Goal: Information Seeking & Learning: Learn about a topic

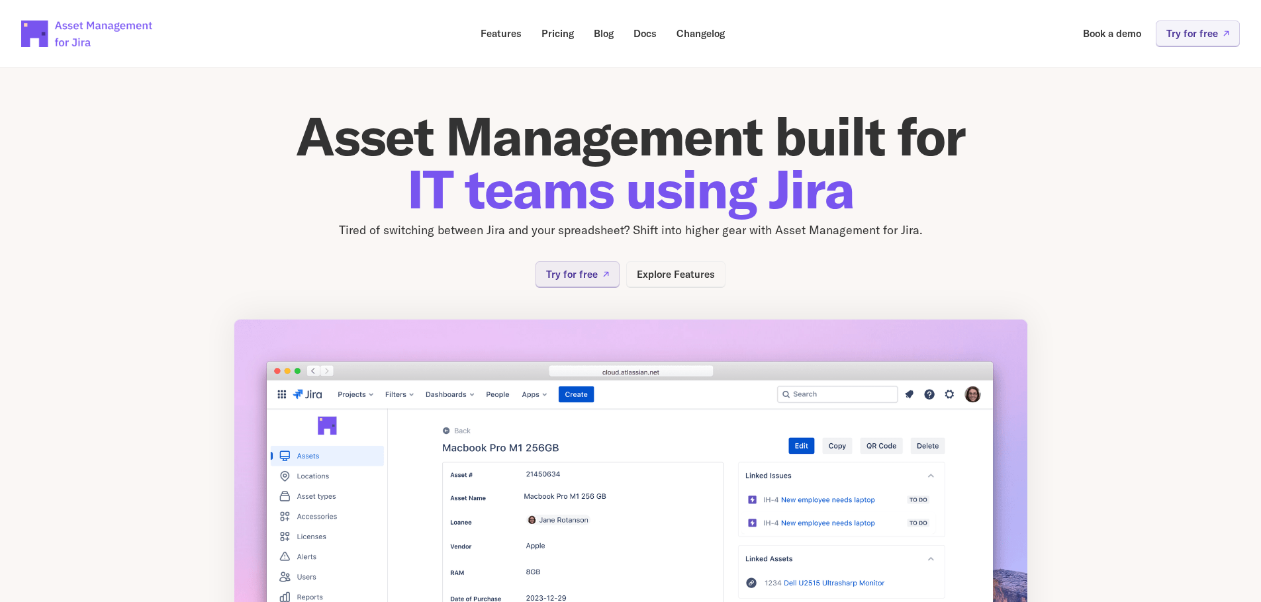
click at [689, 271] on p "Explore Features" at bounding box center [676, 274] width 78 height 10
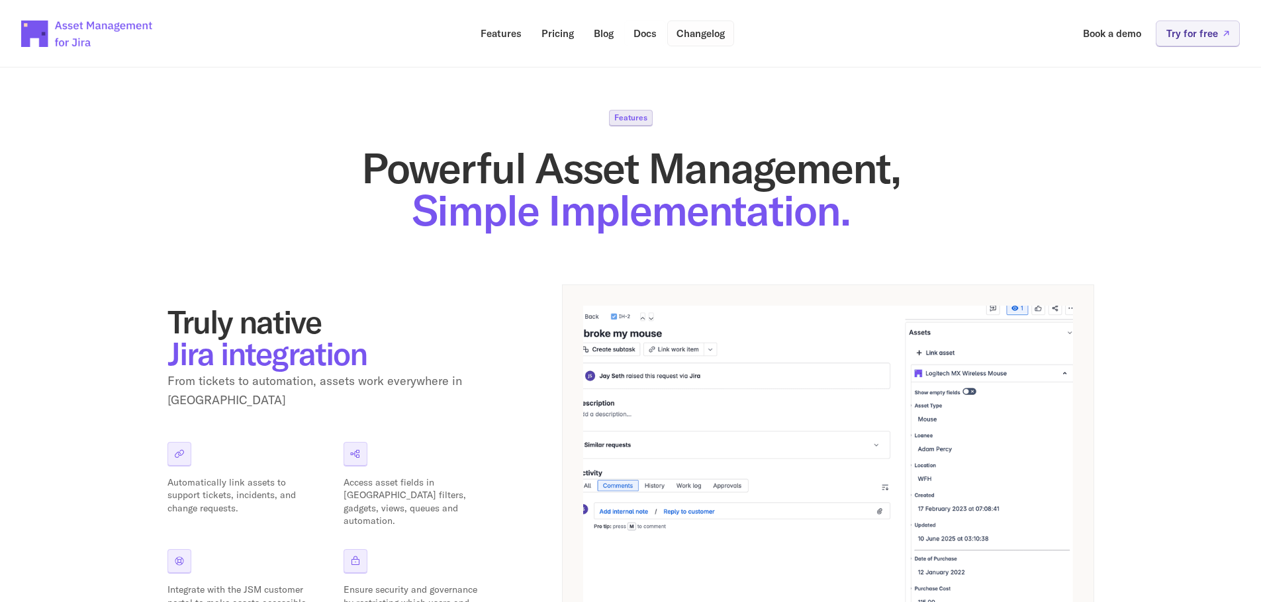
click at [699, 34] on p "Changelog" at bounding box center [700, 33] width 48 height 10
click at [563, 36] on p "Pricing" at bounding box center [557, 33] width 32 height 10
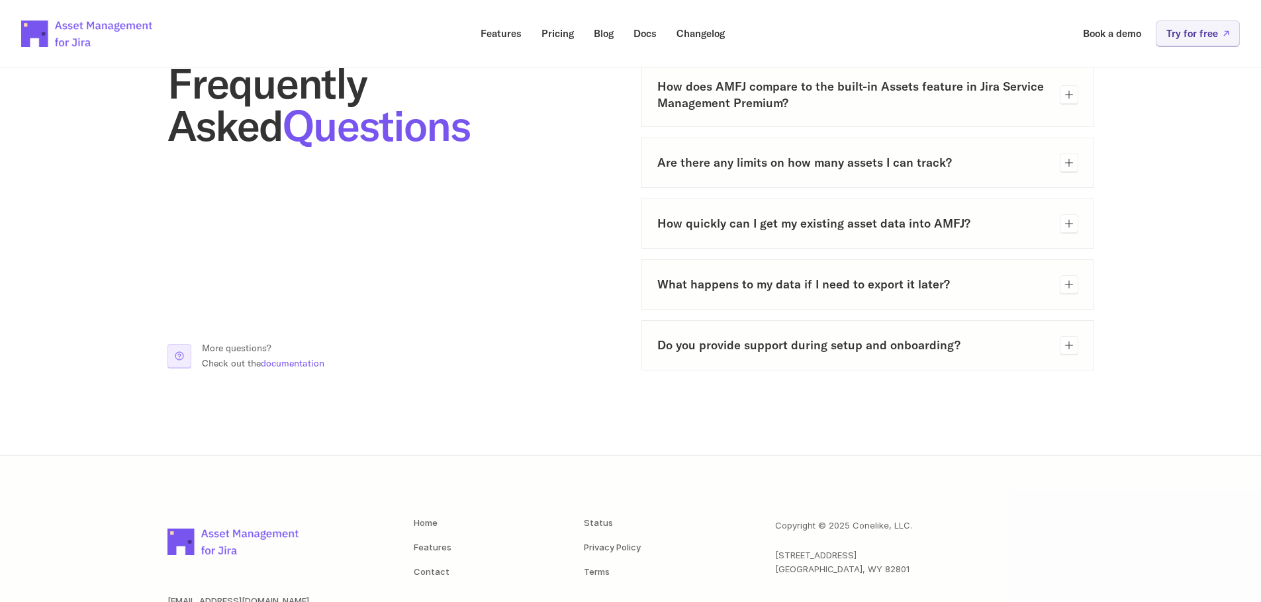
scroll to position [714, 0]
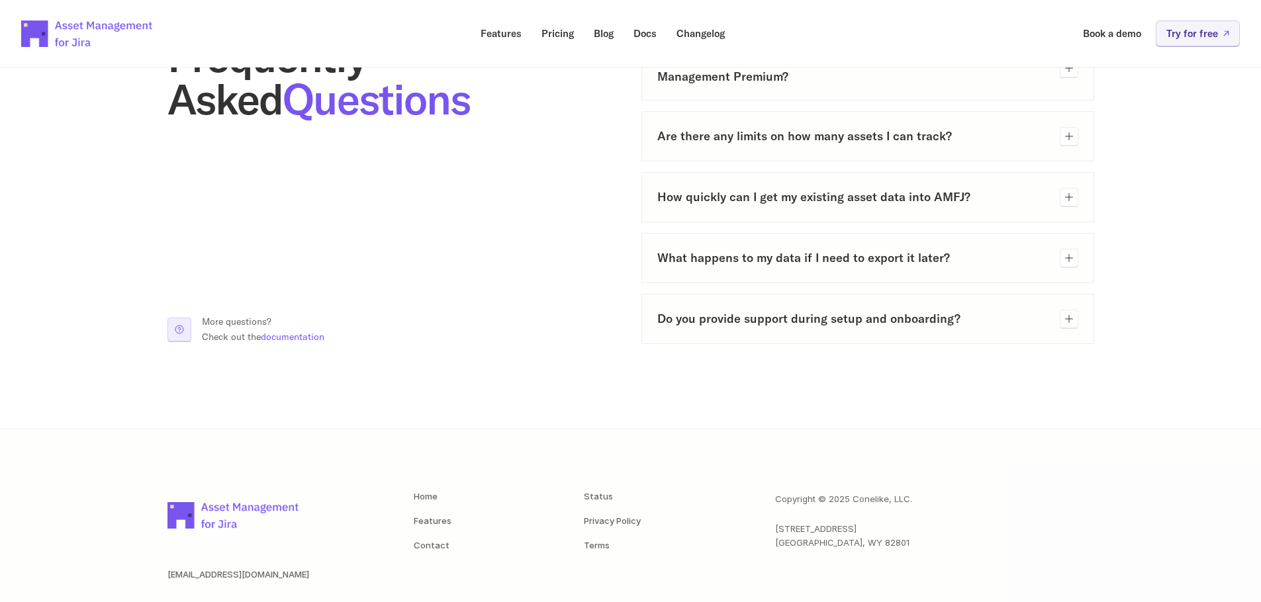
click at [853, 320] on h3 "Do you provide support during setup and onboarding?" at bounding box center [853, 318] width 392 height 17
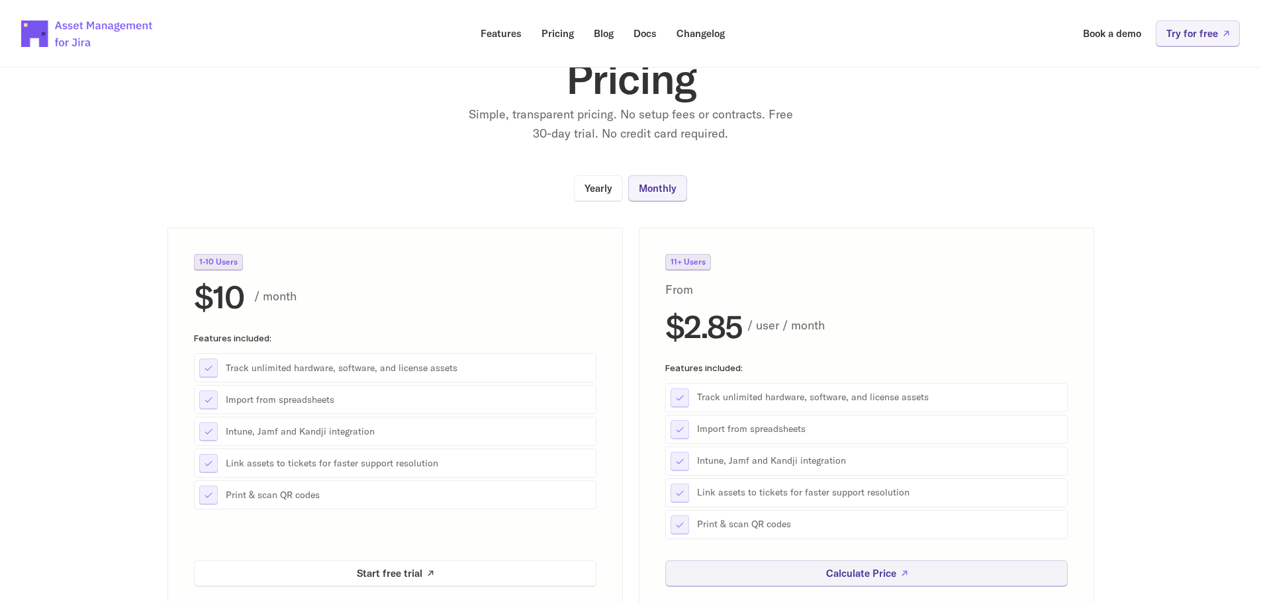
scroll to position [0, 0]
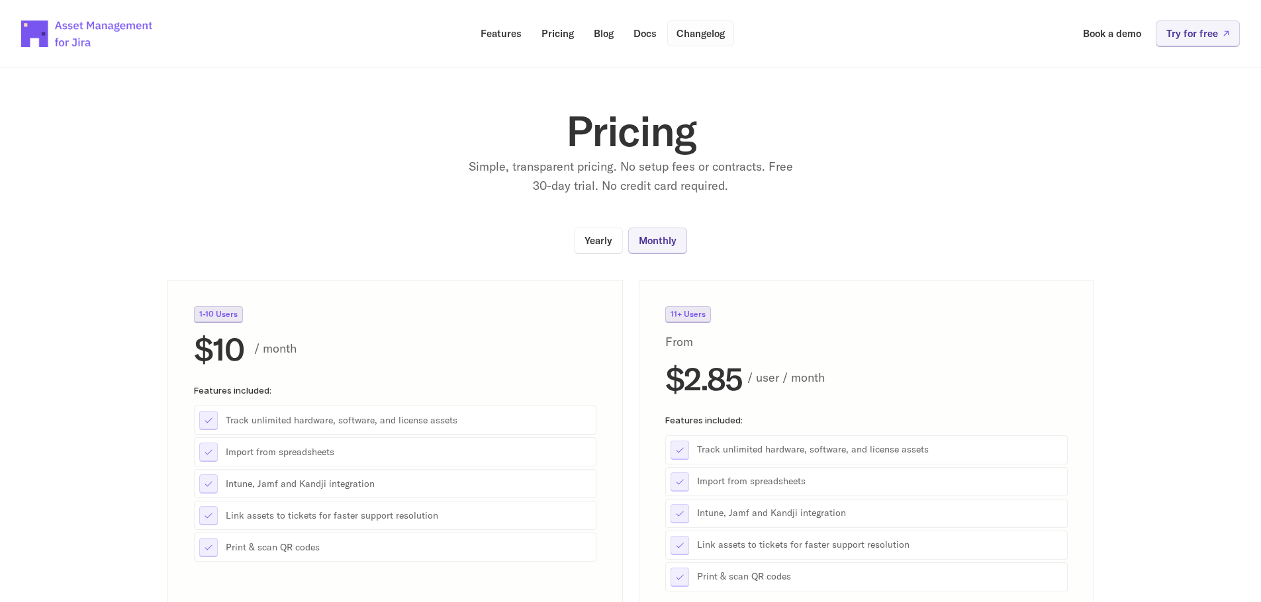
click at [688, 28] on p "Changelog" at bounding box center [700, 33] width 48 height 10
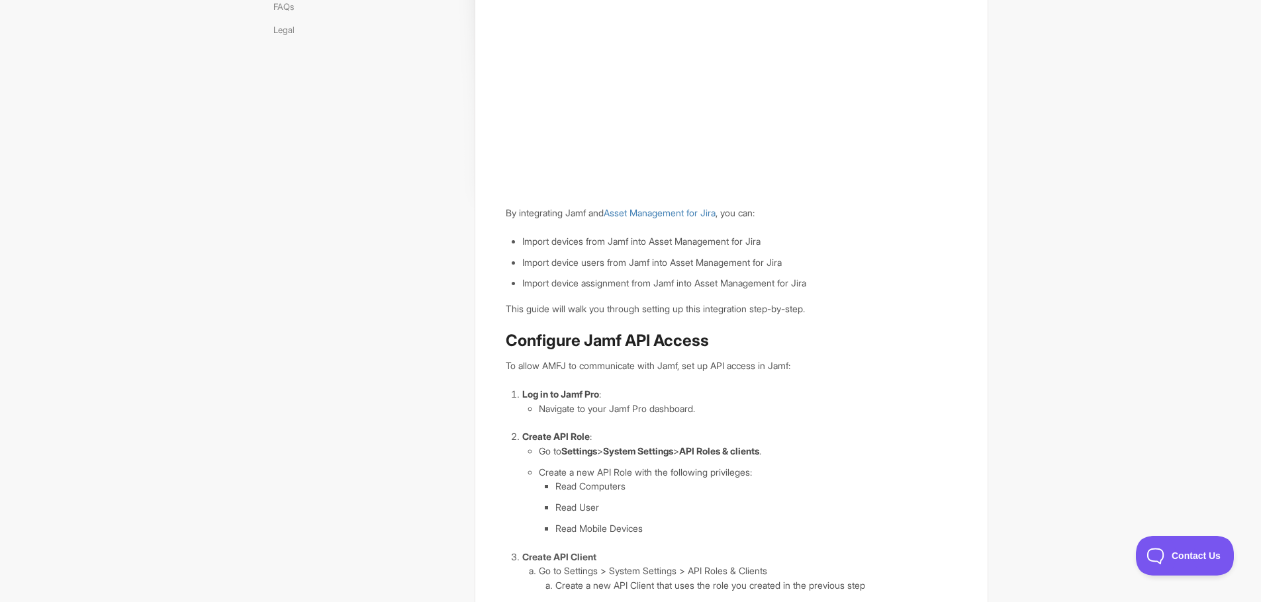
scroll to position [286, 0]
